Goal: Task Accomplishment & Management: Manage account settings

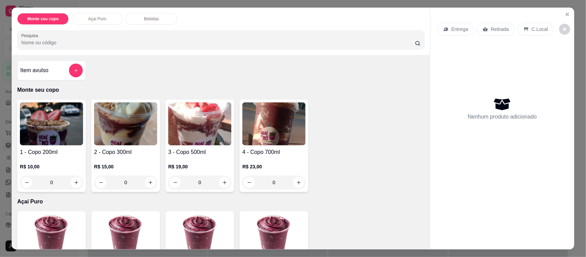
click at [214, 120] on img at bounding box center [199, 123] width 63 height 43
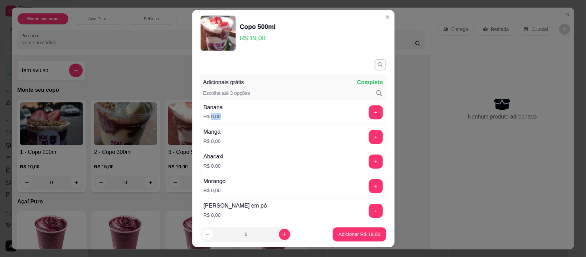
click at [214, 120] on p "R$ 0,00" at bounding box center [212, 116] width 19 height 7
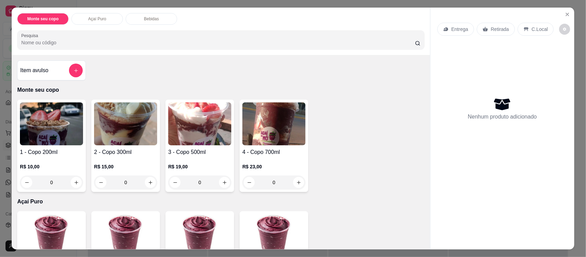
click at [200, 136] on img at bounding box center [199, 123] width 63 height 43
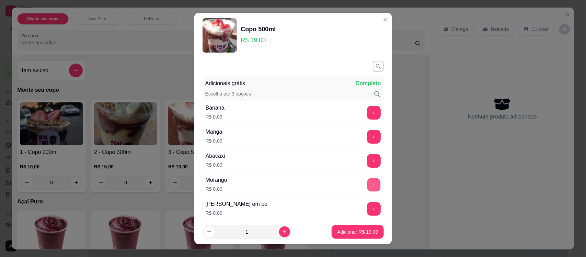
click at [367, 184] on button "+" at bounding box center [373, 184] width 13 height 13
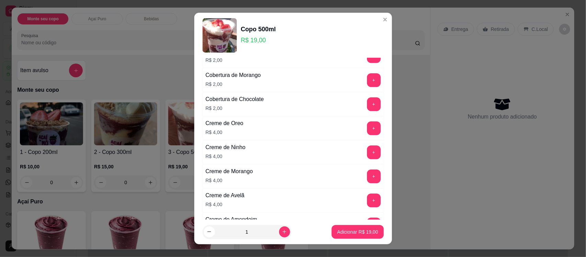
scroll to position [781, 0]
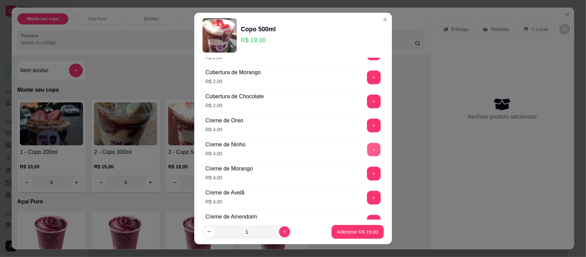
click at [367, 153] on button "+" at bounding box center [373, 149] width 13 height 13
click at [351, 232] on p "Adicionar R$ 23,00" at bounding box center [358, 231] width 40 height 7
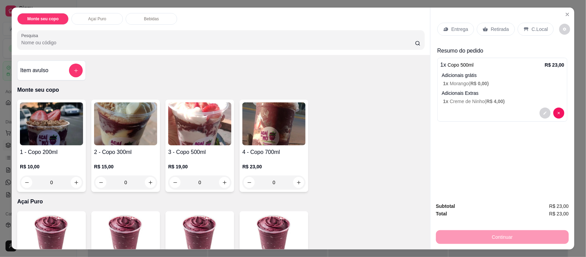
click at [225, 180] on div "0" at bounding box center [199, 182] width 63 height 14
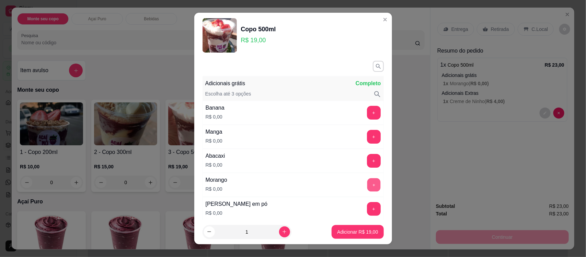
click at [367, 189] on button "+" at bounding box center [373, 184] width 13 height 13
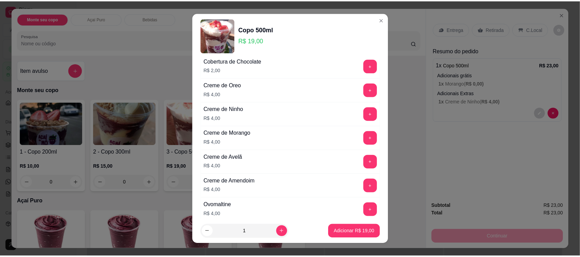
scroll to position [813, 0]
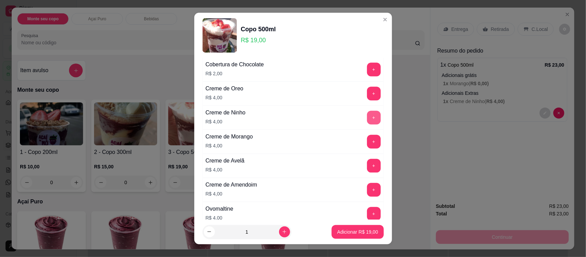
click at [367, 119] on button "+" at bounding box center [374, 118] width 14 height 14
click at [368, 229] on button "Adicionar R$ 23,00" at bounding box center [358, 231] width 50 height 13
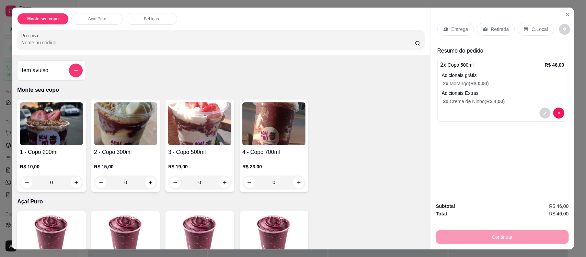
click at [220, 181] on div "0" at bounding box center [199, 182] width 63 height 14
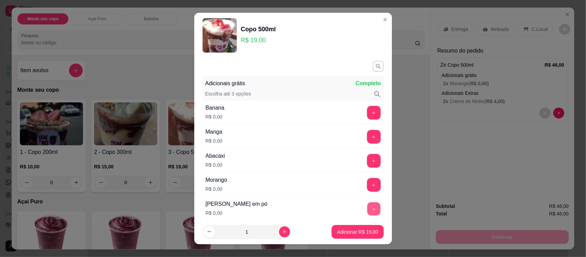
click at [367, 211] on button "+" at bounding box center [373, 208] width 13 height 13
click at [359, 232] on p "Adicionar R$ 19,00" at bounding box center [358, 231] width 40 height 7
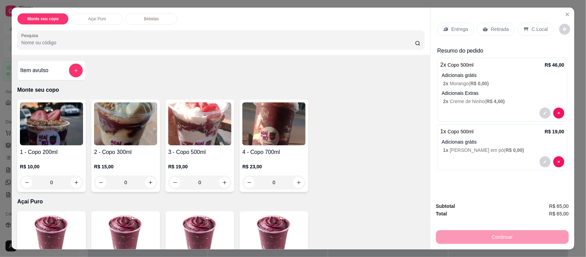
click at [221, 182] on div "0" at bounding box center [199, 182] width 63 height 14
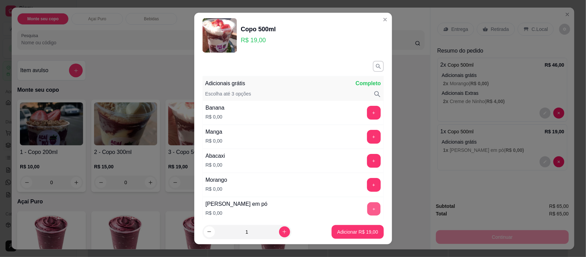
click at [367, 208] on button "+" at bounding box center [373, 208] width 13 height 13
click at [359, 228] on p "Adicionar R$ 19,00" at bounding box center [357, 231] width 41 height 7
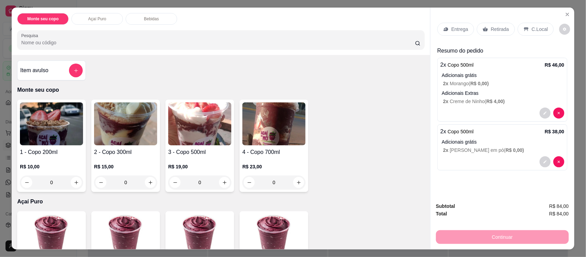
click at [532, 29] on p "C.Local" at bounding box center [540, 29] width 16 height 7
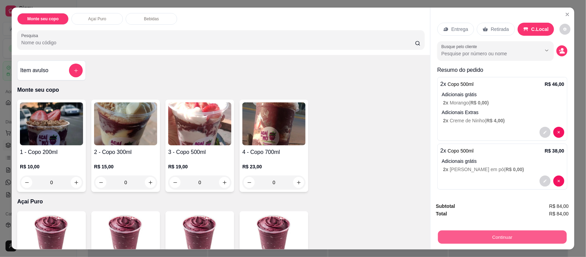
click at [502, 240] on button "Continuar" at bounding box center [502, 236] width 129 height 13
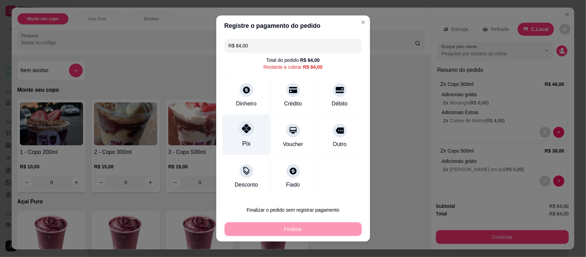
click at [242, 130] on icon at bounding box center [246, 128] width 9 height 9
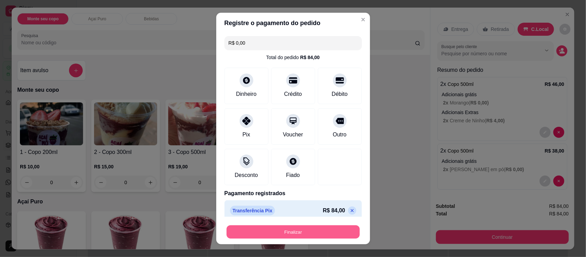
click at [307, 238] on button "Finalizar" at bounding box center [293, 231] width 133 height 13
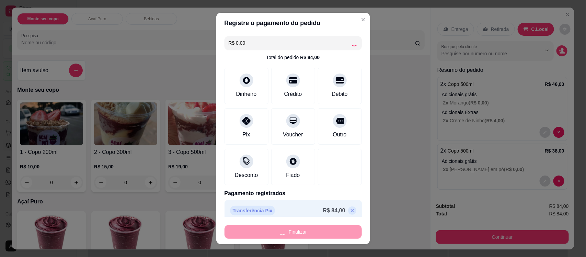
type input "-R$ 84,00"
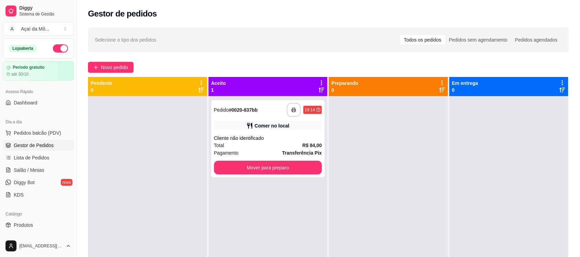
click at [358, 23] on div "**********" at bounding box center [328, 182] width 503 height 319
click at [260, 164] on button "Mover para preparo" at bounding box center [267, 167] width 105 height 13
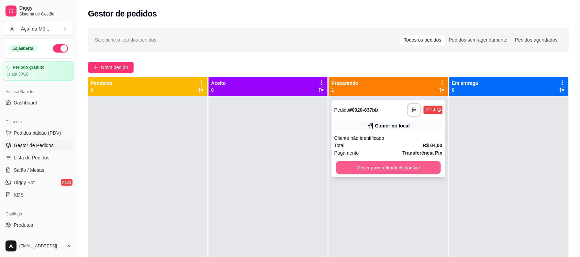
click at [375, 171] on button "Mover para retirada disponível" at bounding box center [388, 167] width 105 height 13
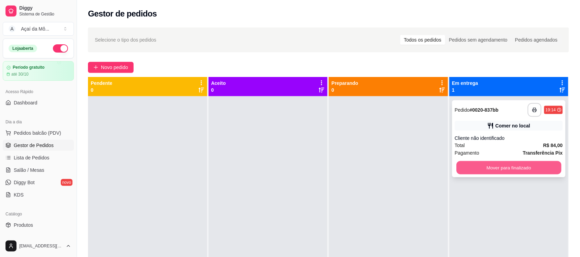
click at [457, 167] on button "Mover para finalizado" at bounding box center [508, 167] width 105 height 13
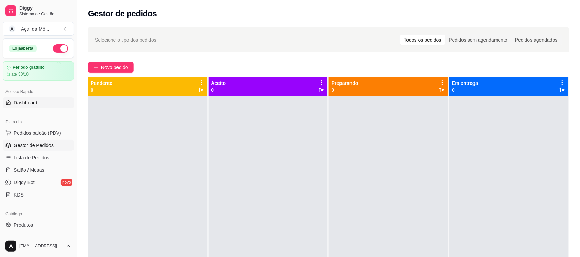
click at [32, 102] on span "Dashboard" at bounding box center [26, 102] width 24 height 7
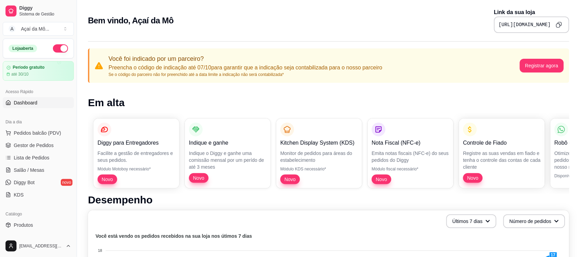
click at [38, 99] on link "Dashboard" at bounding box center [38, 102] width 71 height 11
click at [19, 105] on span "Dashboard" at bounding box center [26, 102] width 24 height 7
click at [72, 84] on div "Diggy Sistema de Gestão A Açaí da Mô ... Loja aberta Período gratuito até 30/10…" at bounding box center [38, 128] width 77 height 257
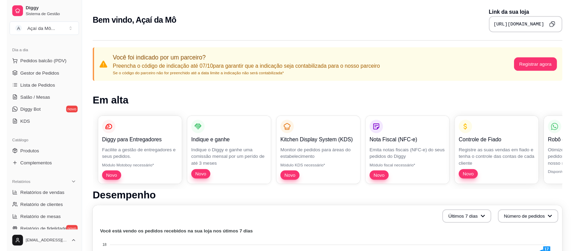
scroll to position [66, 0]
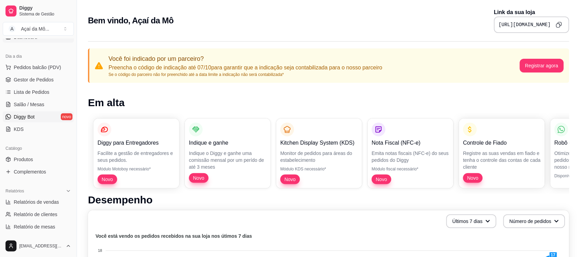
click at [31, 118] on span "Diggy Bot" at bounding box center [24, 116] width 21 height 7
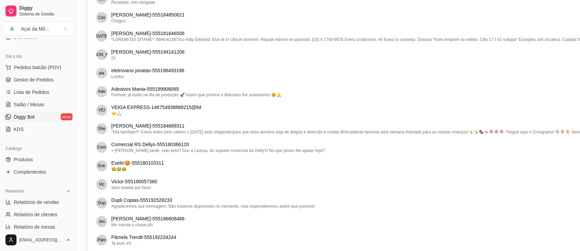
scroll to position [296, 0]
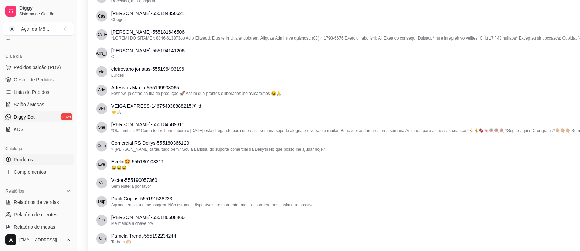
click at [44, 160] on link "Produtos" at bounding box center [38, 159] width 71 height 11
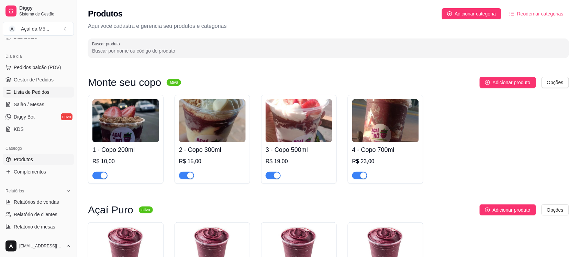
click at [23, 97] on link "Lista de Pedidos" at bounding box center [38, 92] width 71 height 11
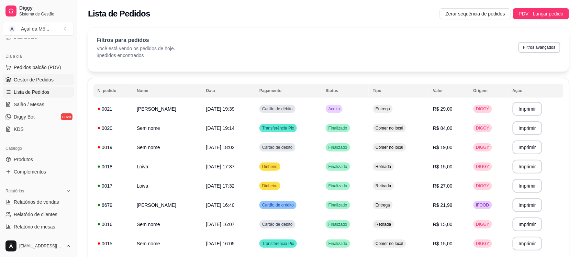
click at [43, 81] on span "Gestor de Pedidos" at bounding box center [34, 79] width 40 height 7
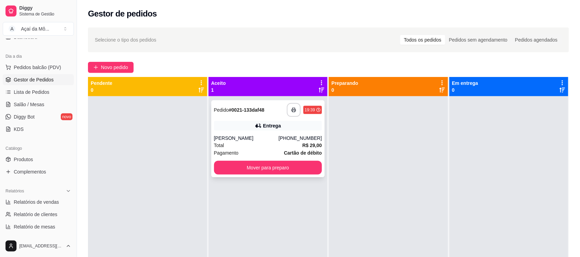
click at [235, 129] on div "Entrega" at bounding box center [268, 126] width 108 height 10
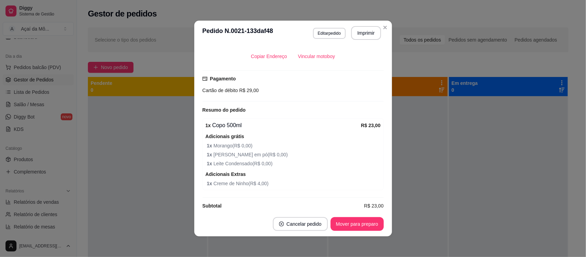
scroll to position [200, 0]
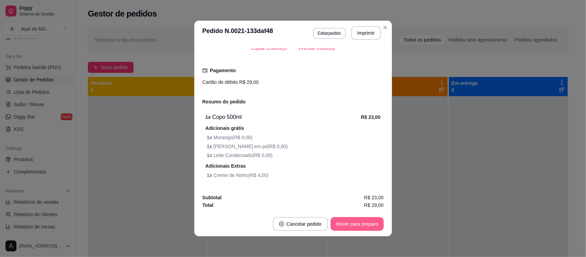
click at [348, 222] on button "Mover para preparo" at bounding box center [357, 224] width 53 height 14
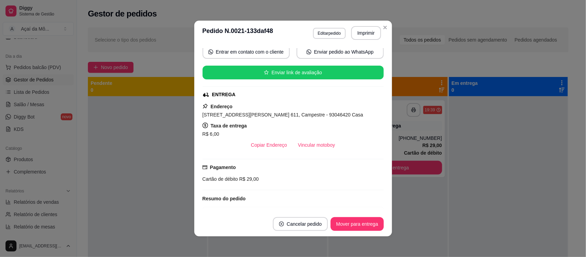
scroll to position [100, 0]
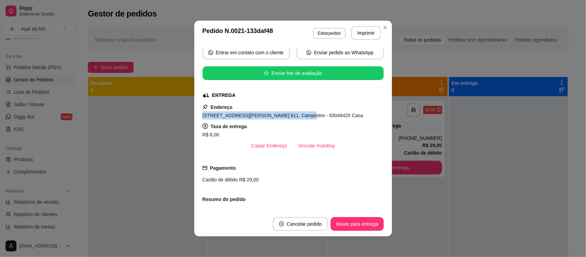
drag, startPoint x: 200, startPoint y: 117, endPoint x: 287, endPoint y: 117, distance: 87.6
click at [287, 117] on span "[STREET_ADDRESS][PERSON_NAME] 611, Campestre - 93046420 Casa" at bounding box center [283, 115] width 161 height 5
copy span "[STREET_ADDRESS][PERSON_NAME] 611"
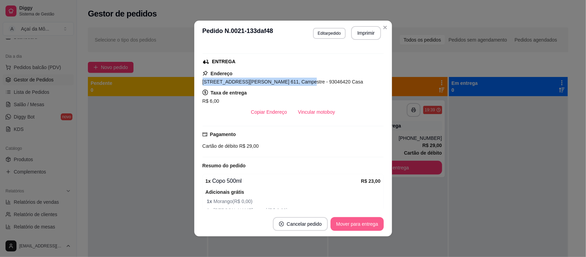
scroll to position [66, 0]
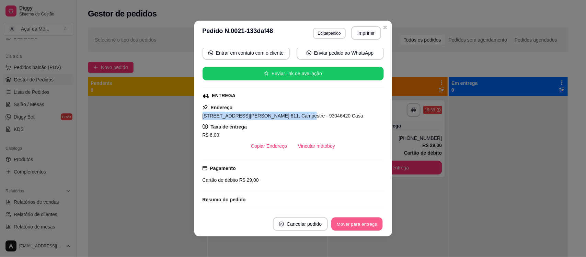
click at [349, 226] on button "Mover para entrega" at bounding box center [358, 223] width 52 height 13
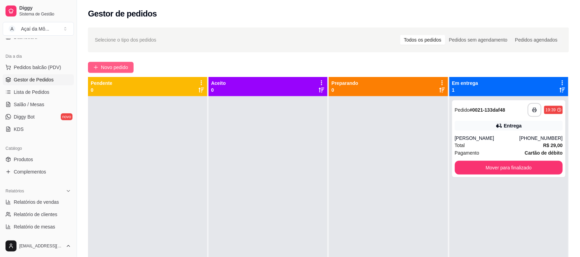
click at [105, 66] on span "Novo pedido" at bounding box center [114, 68] width 27 height 8
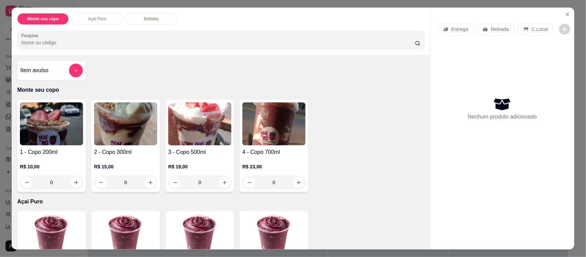
click at [195, 121] on img at bounding box center [199, 123] width 63 height 43
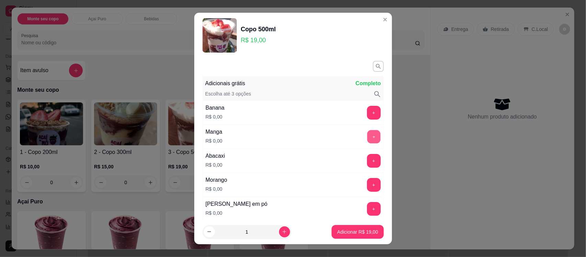
click at [367, 138] on button "+" at bounding box center [373, 136] width 13 height 13
click at [367, 160] on button "+" at bounding box center [373, 160] width 13 height 13
click at [367, 183] on button "+" at bounding box center [374, 185] width 14 height 14
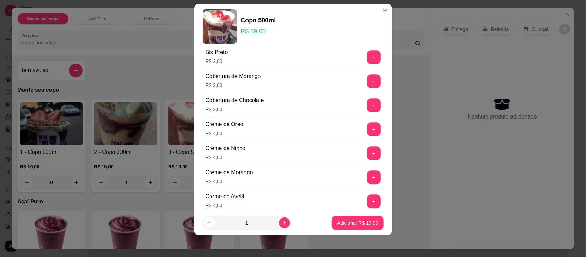
scroll to position [771, 0]
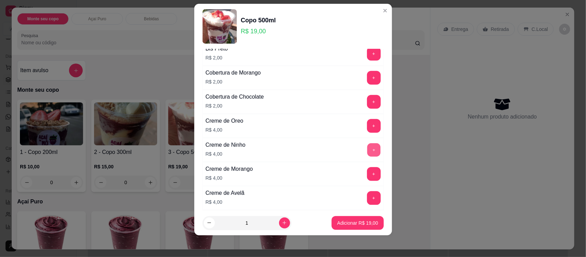
click at [367, 156] on button "+" at bounding box center [373, 149] width 13 height 13
click at [345, 220] on p "Adicionar R$ 23,00" at bounding box center [358, 222] width 40 height 7
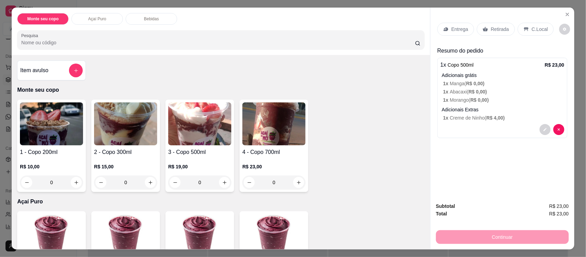
click at [524, 27] on icon at bounding box center [526, 28] width 5 height 5
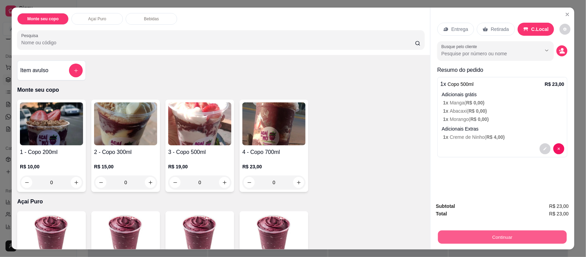
click at [504, 238] on button "Continuar" at bounding box center [502, 236] width 129 height 13
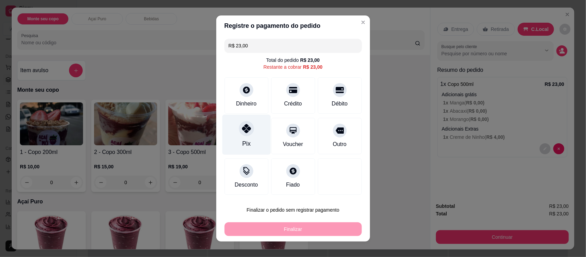
click at [239, 133] on div at bounding box center [246, 128] width 15 height 15
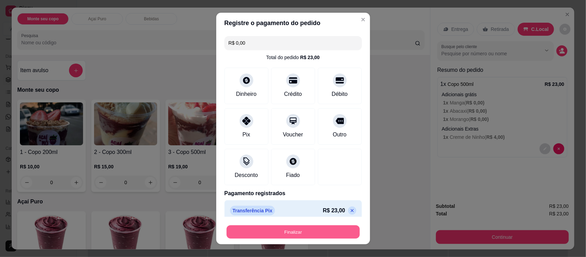
click at [277, 235] on button "Finalizar" at bounding box center [293, 231] width 133 height 13
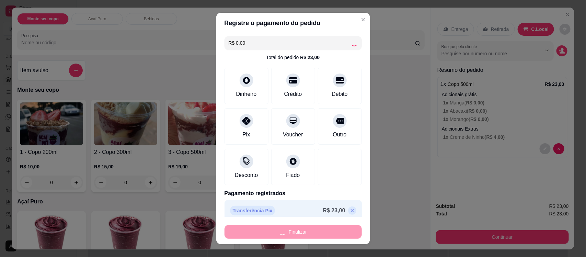
type input "-R$ 23,00"
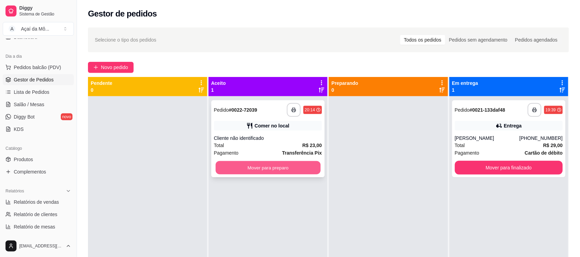
click at [258, 168] on button "Mover para preparo" at bounding box center [267, 167] width 105 height 13
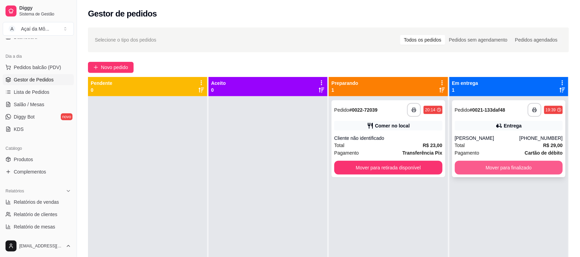
click at [480, 163] on button "Mover para finalizado" at bounding box center [509, 168] width 108 height 14
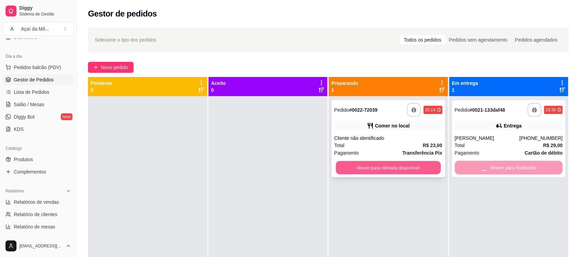
click at [407, 163] on button "Mover para retirada disponível" at bounding box center [388, 167] width 105 height 13
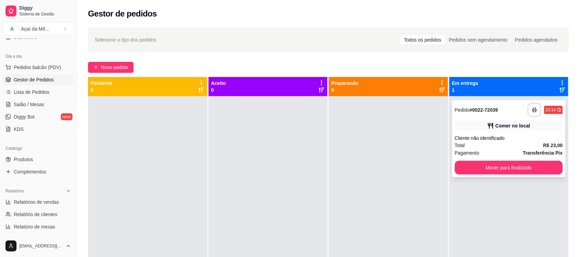
click at [498, 175] on div "**********" at bounding box center [509, 138] width 114 height 77
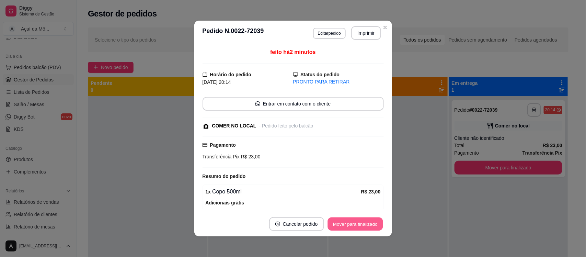
click at [338, 227] on button "Mover para finalizado" at bounding box center [355, 223] width 55 height 13
